Goal: Task Accomplishment & Management: Manage account settings

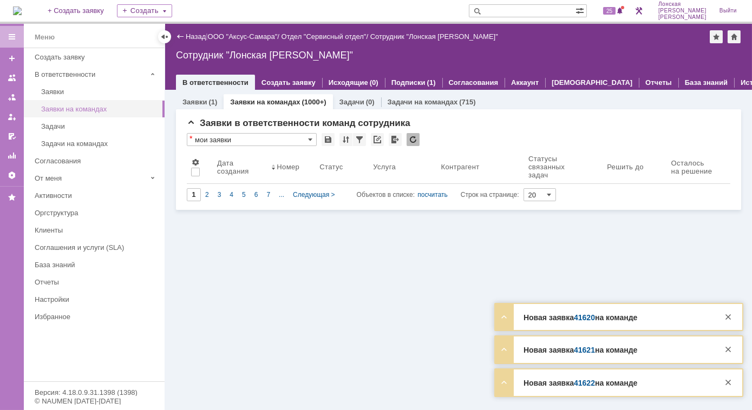
click at [59, 105] on div "Заявки на командах" at bounding box center [99, 109] width 117 height 8
click at [120, 109] on div "Заявки на командах" at bounding box center [99, 109] width 117 height 8
click at [255, 101] on link "Заявки на командах" at bounding box center [265, 102] width 70 height 8
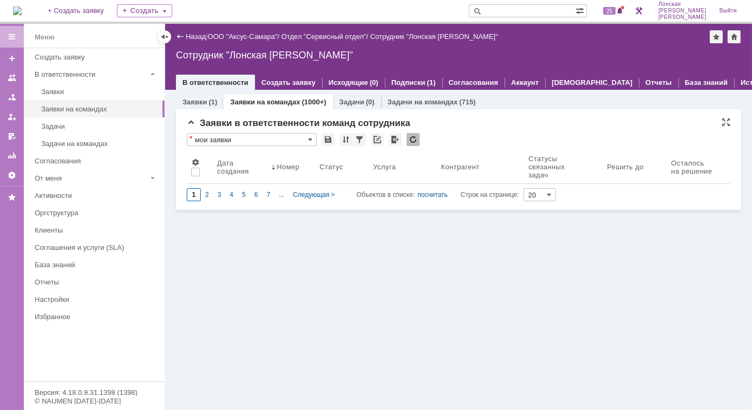
click at [197, 196] on input "1" at bounding box center [194, 194] width 14 height 13
click at [209, 192] on div "2" at bounding box center [207, 194] width 12 height 13
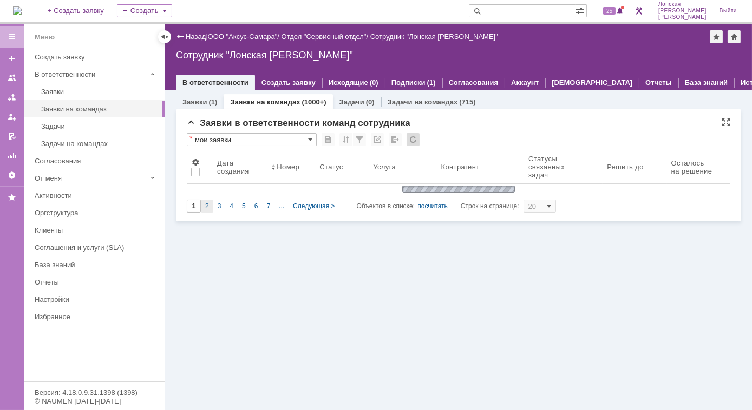
type input "2"
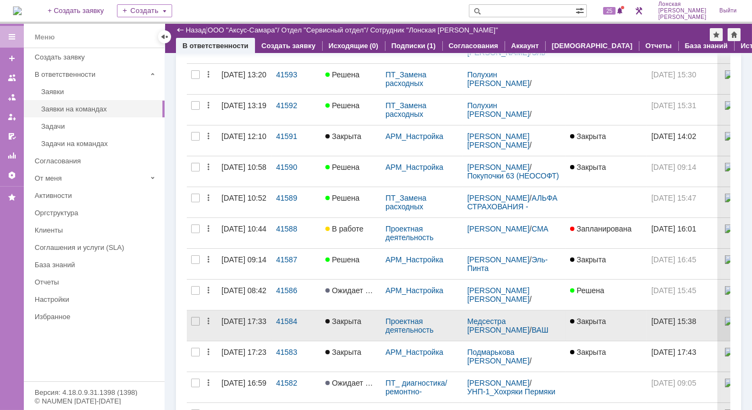
scroll to position [375, 0]
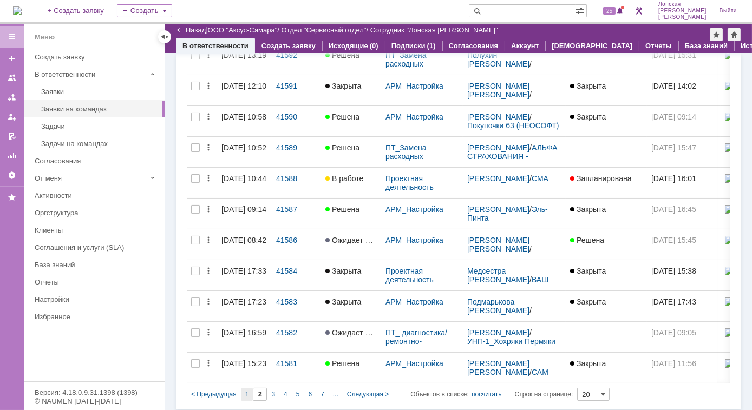
click at [246, 393] on span "1" at bounding box center [247, 395] width 4 height 8
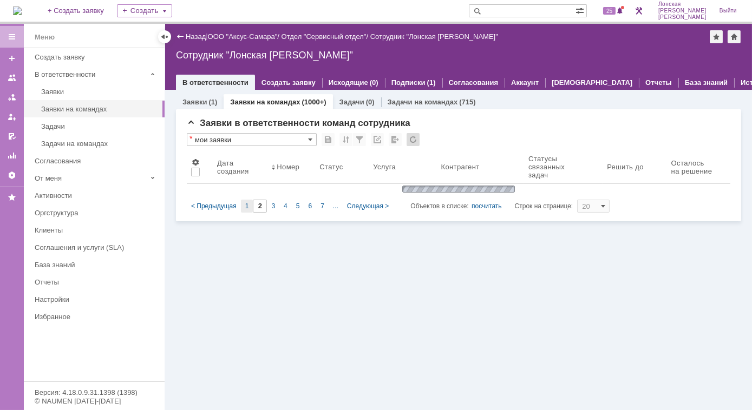
scroll to position [0, 0]
type input "1"
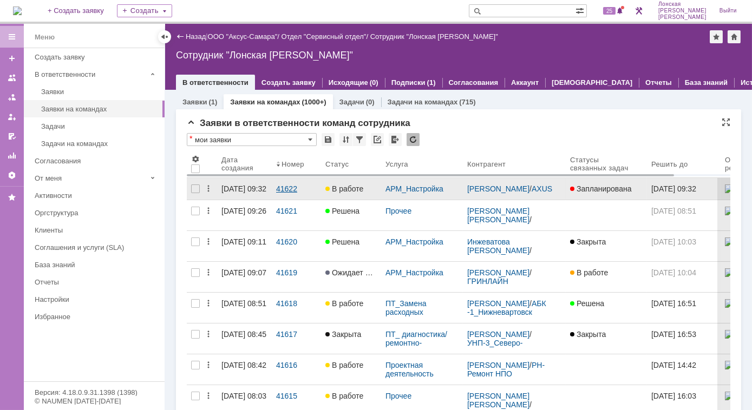
click at [287, 188] on div "41622" at bounding box center [296, 189] width 41 height 9
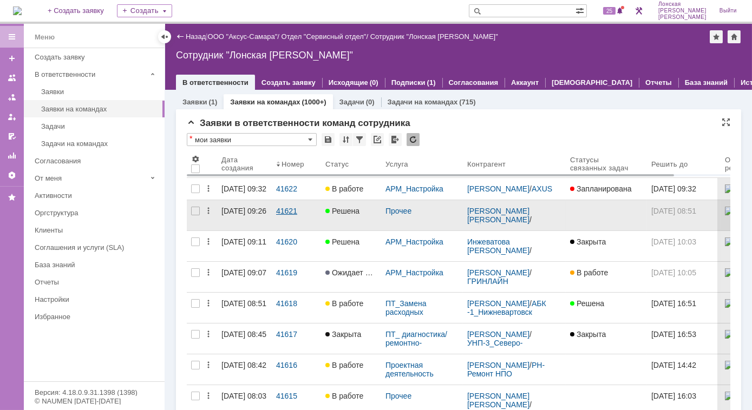
click at [279, 215] on div "41621" at bounding box center [296, 211] width 41 height 9
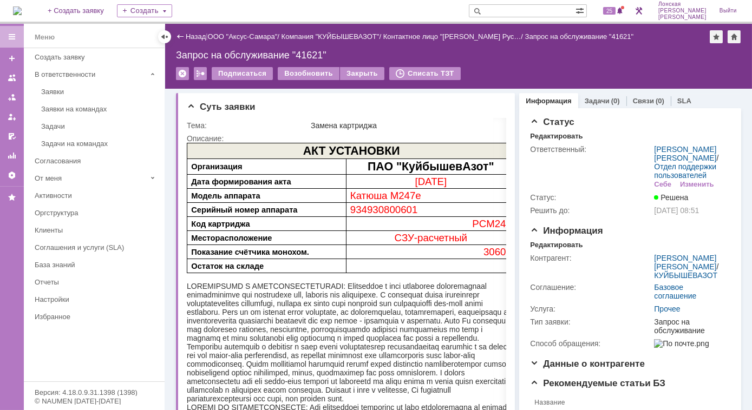
drag, startPoint x: 495, startPoint y: 106, endPoint x: 485, endPoint y: 58, distance: 48.7
click at [497, 106] on div at bounding box center [501, 106] width 9 height 9
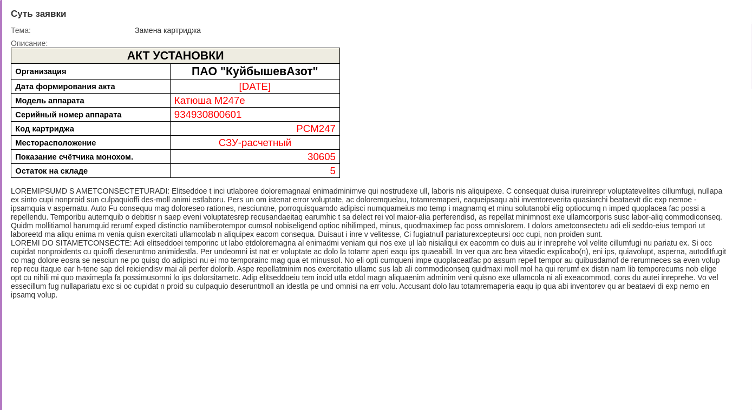
click at [737, 14] on div at bounding box center [734, 13] width 9 height 9
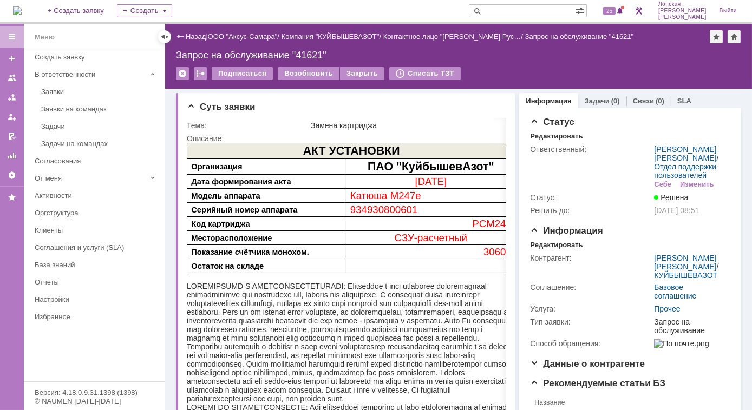
scroll to position [4, 0]
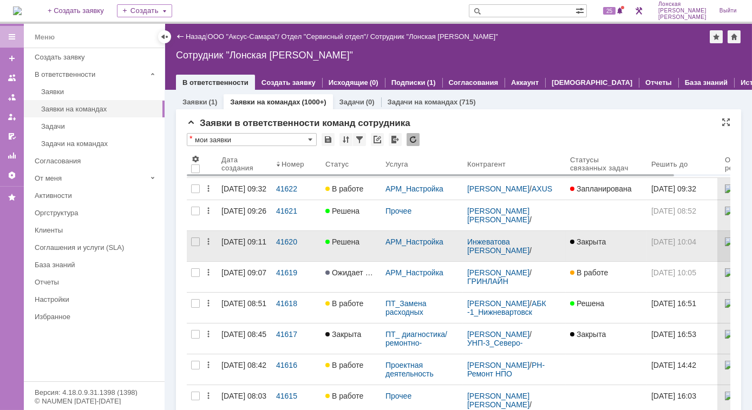
click at [261, 246] on div "[DATE] 09:11" at bounding box center [244, 242] width 46 height 9
click at [303, 254] on link "41620" at bounding box center [296, 246] width 49 height 30
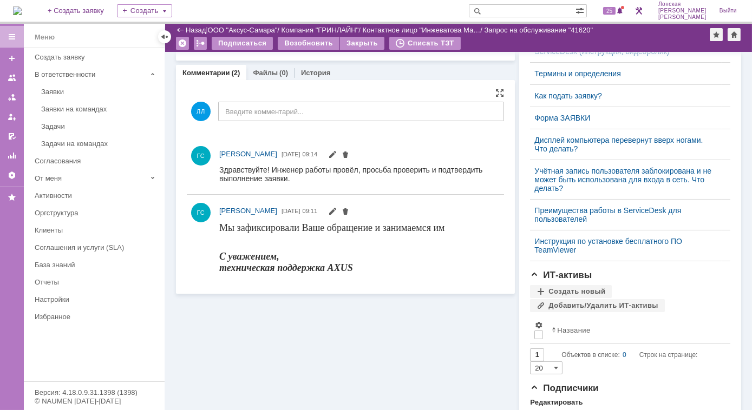
scroll to position [405, 0]
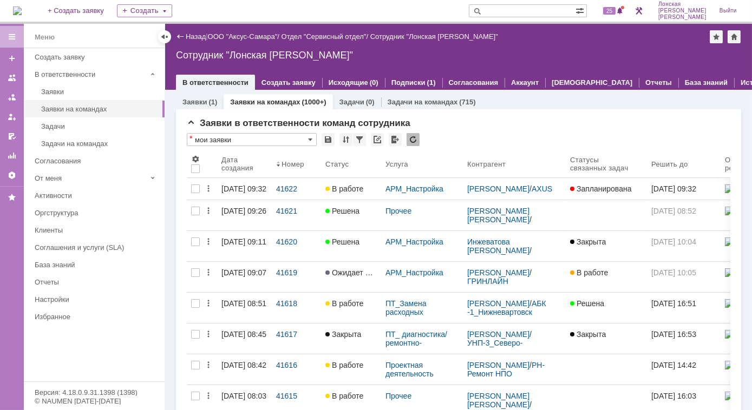
click at [187, 107] on div "Заявки (1)" at bounding box center [200, 102] width 48 height 16
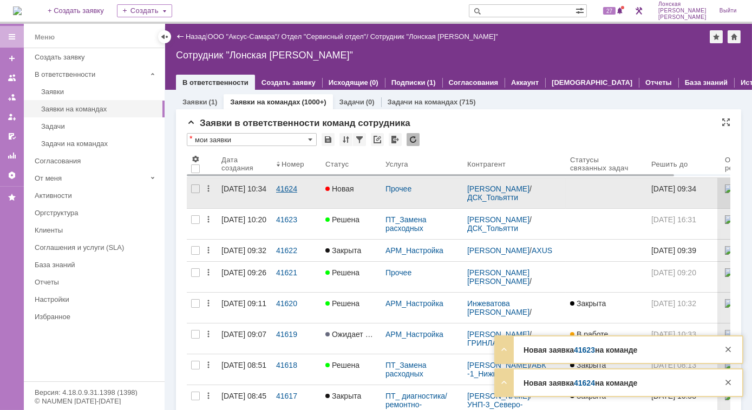
click at [289, 191] on div "41624" at bounding box center [296, 189] width 41 height 9
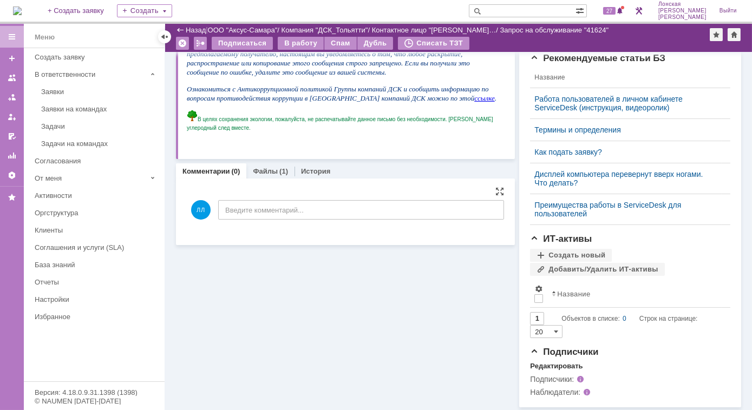
scroll to position [291, 0]
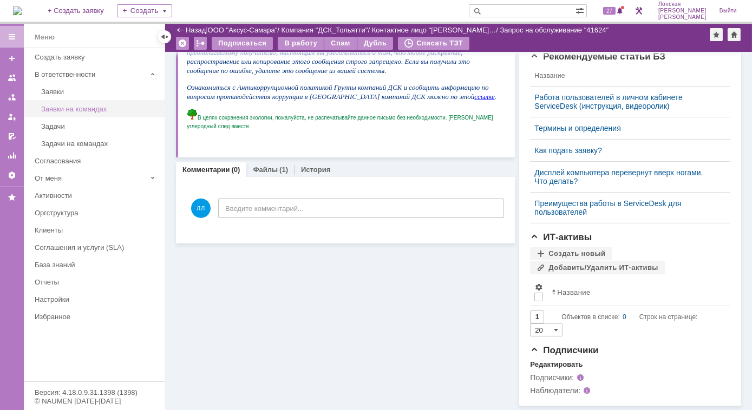
click at [62, 106] on div "Заявки на командах" at bounding box center [99, 109] width 117 height 8
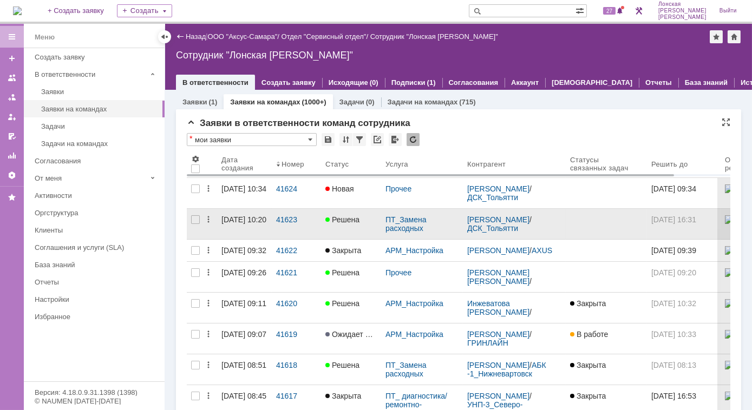
click at [245, 224] on div "[DATE] 10:20" at bounding box center [244, 219] width 46 height 9
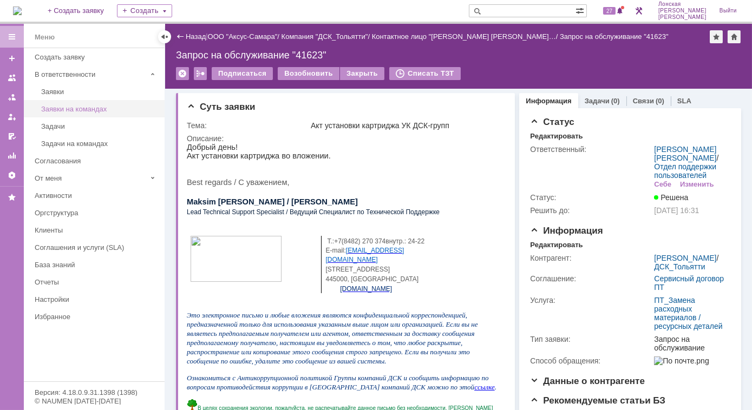
click at [73, 107] on div "Заявки на командах" at bounding box center [99, 109] width 117 height 8
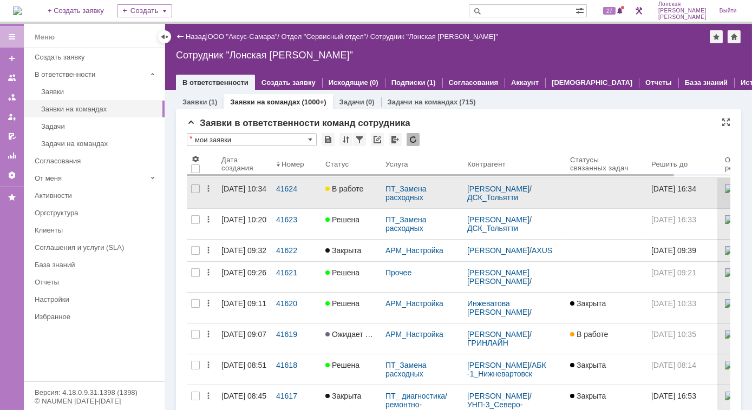
click at [342, 187] on span "В работе" at bounding box center [344, 189] width 38 height 9
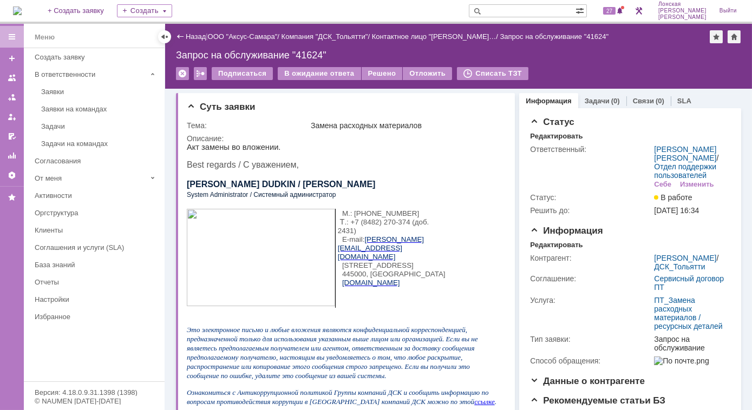
click at [239, 246] on img at bounding box center [260, 256] width 148 height 97
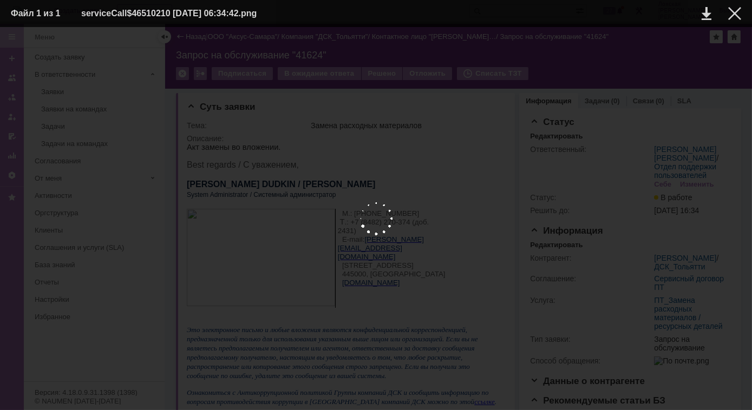
click at [239, 246] on div at bounding box center [376, 219] width 730 height 362
click at [701, 12] on td at bounding box center [696, 13] width 30 height 16
click at [706, 17] on link at bounding box center [706, 13] width 10 height 13
click at [733, 11] on div at bounding box center [734, 13] width 13 height 13
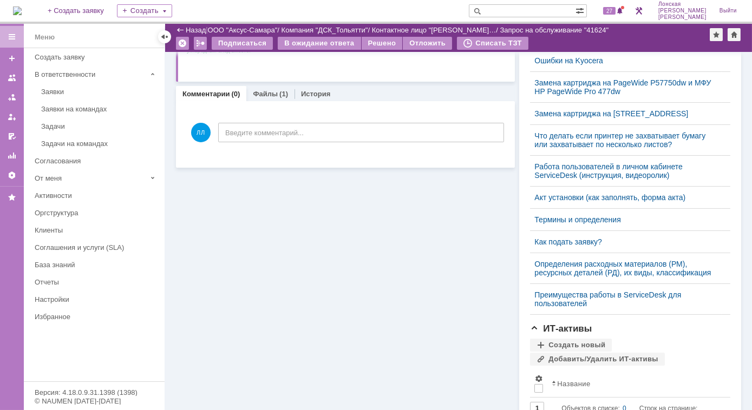
scroll to position [246, 0]
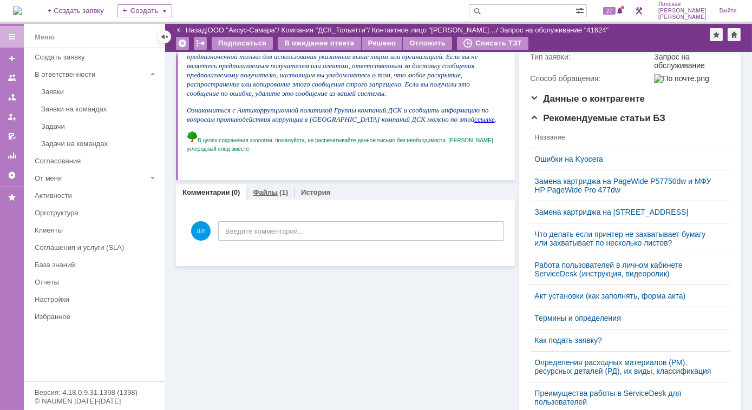
click at [279, 195] on div "(1)" at bounding box center [283, 192] width 9 height 8
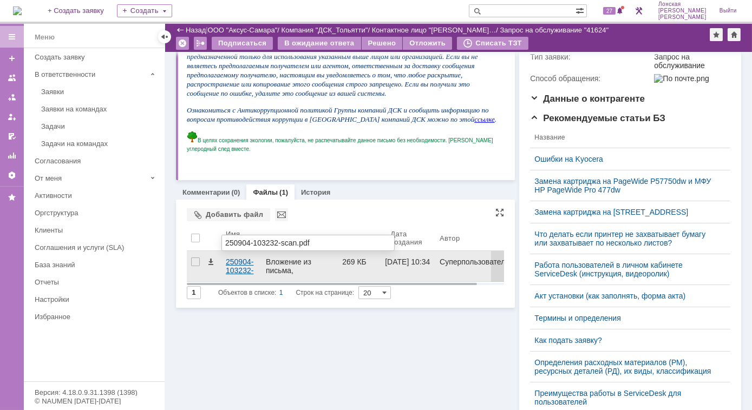
click at [237, 263] on div "250904-103232-scan.pdf" at bounding box center [241, 266] width 31 height 17
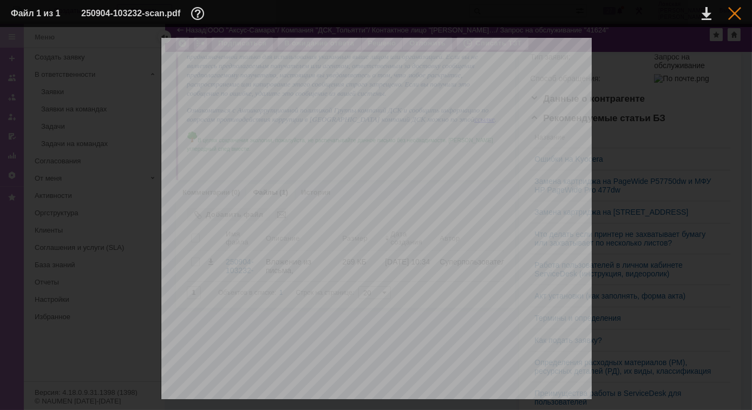
click at [735, 14] on div at bounding box center [734, 13] width 13 height 13
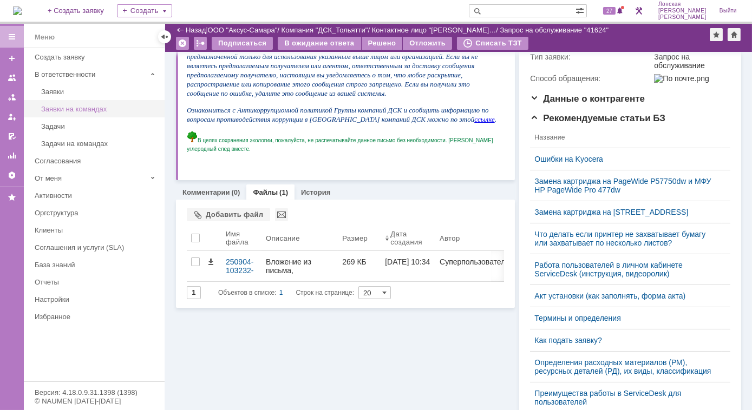
click at [64, 108] on div "Заявки на командах" at bounding box center [99, 109] width 117 height 8
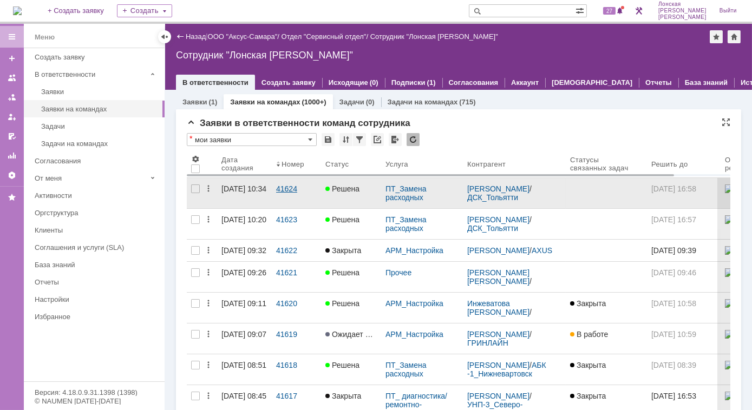
click at [290, 190] on div "41624" at bounding box center [296, 189] width 41 height 9
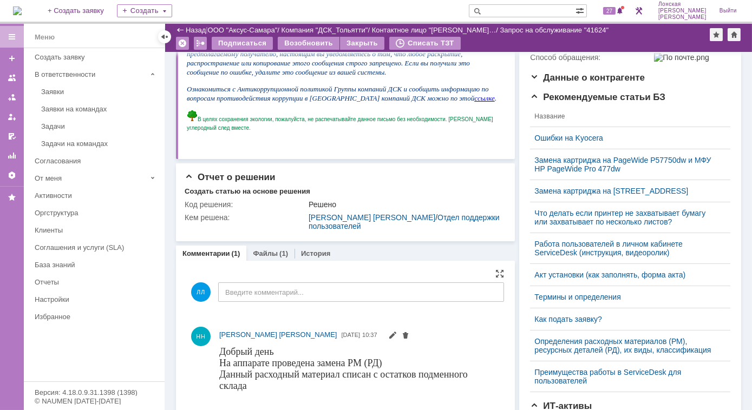
scroll to position [344, 0]
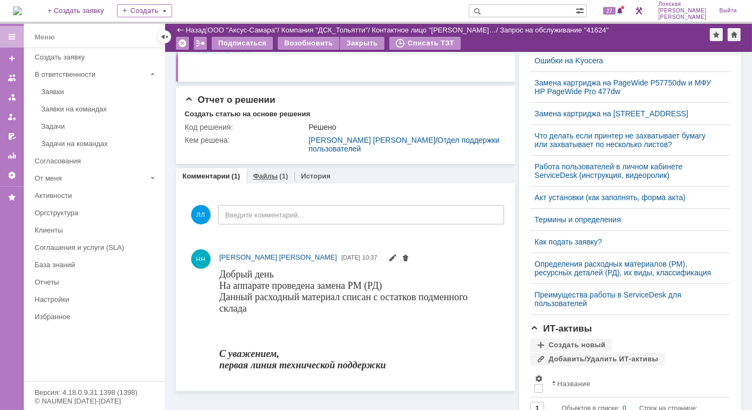
click at [273, 171] on div "Файлы (1)" at bounding box center [270, 176] width 48 height 16
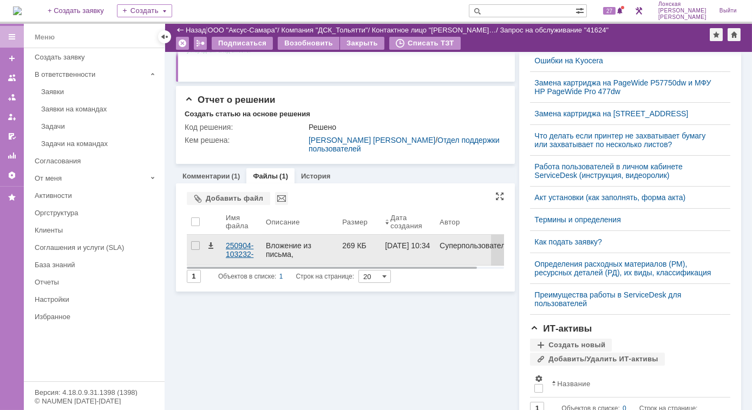
click at [237, 245] on div "250904-103232-scan.pdf" at bounding box center [241, 249] width 31 height 17
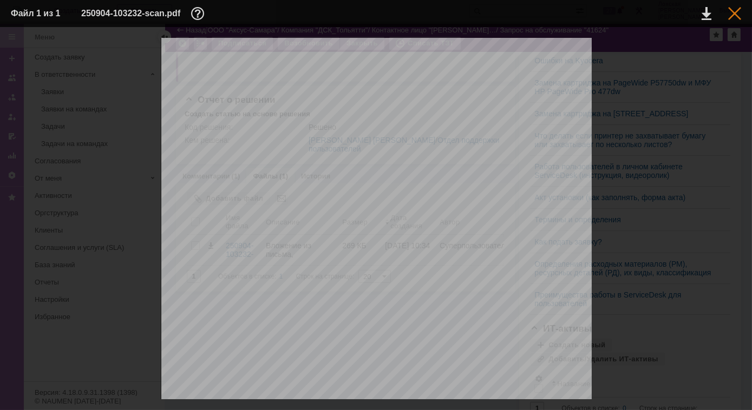
click at [737, 15] on div at bounding box center [734, 13] width 13 height 13
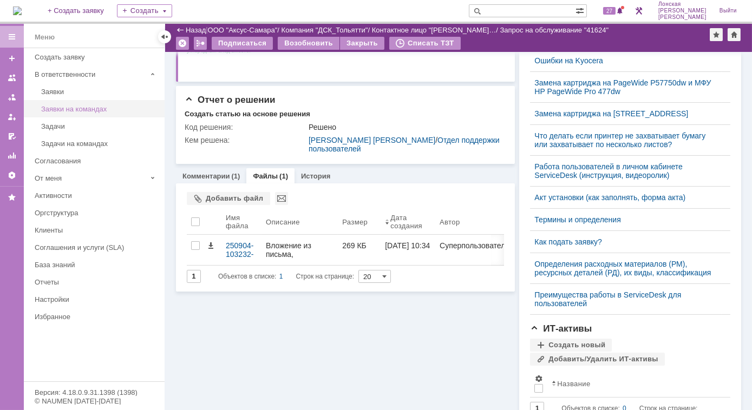
click at [77, 108] on div "Заявки на командах" at bounding box center [99, 109] width 117 height 8
